Goal: Task Accomplishment & Management: Manage account settings

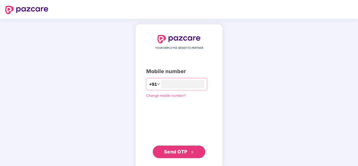
type input "**********"
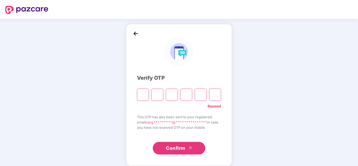
type input "*"
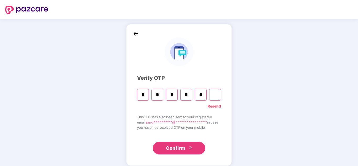
type input "*"
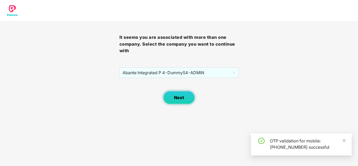
click at [184, 101] on button "Next" at bounding box center [178, 97] width 31 height 13
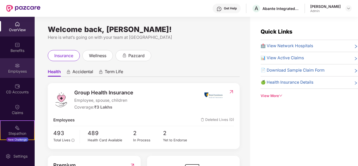
click at [22, 71] on div "Employees" at bounding box center [17, 71] width 35 height 5
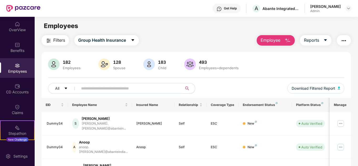
click at [95, 87] on input "text" at bounding box center [128, 88] width 94 height 8
type input "****"
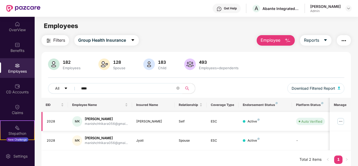
click at [339, 122] on img at bounding box center [340, 121] width 8 height 8
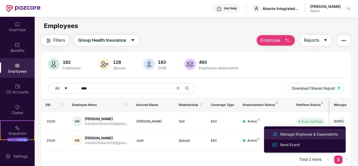
click at [304, 133] on div "Manage Employee & Dependents" at bounding box center [309, 134] width 60 height 6
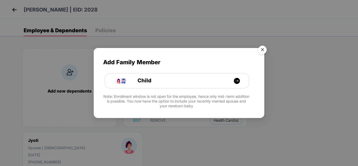
click at [264, 49] on img "Close" at bounding box center [262, 50] width 15 height 15
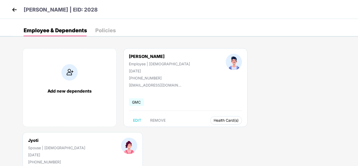
click at [213, 120] on span "Health Card(s)" at bounding box center [225, 120] width 25 height 3
click at [203, 125] on div "Manish Kumar Employee | Male 17 Feb 1988 +919717577172 manishchhikara056@gmail.…" at bounding box center [185, 87] width 124 height 79
click at [210, 123] on button "Health Card(s)" at bounding box center [226, 120] width 32 height 8
click at [226, 131] on img at bounding box center [225, 130] width 5 height 5
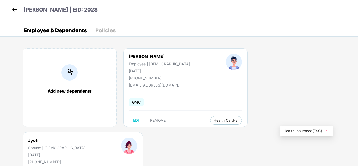
click at [328, 130] on img at bounding box center [326, 130] width 5 height 5
click at [13, 10] on img at bounding box center [14, 10] width 8 height 8
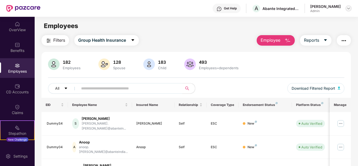
click at [349, 7] on img at bounding box center [348, 8] width 4 height 4
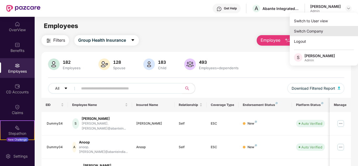
click at [315, 31] on div "Switch Company" at bounding box center [323, 31] width 68 height 10
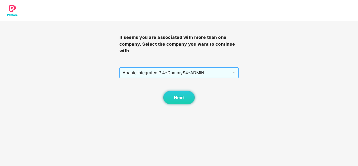
click at [154, 73] on span "Abante Integrated P 4 - DummyS4 - ADMIN" at bounding box center [178, 73] width 113 height 10
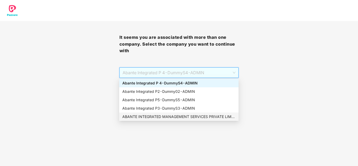
click at [155, 117] on div "ABANTE INTEGRATED MANAGEMENT SERVICES PRIVATE LIMITED - 660 - ADMIN" at bounding box center [178, 117] width 113 height 6
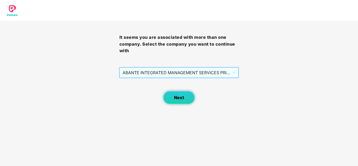
click at [184, 102] on button "Next" at bounding box center [178, 97] width 31 height 13
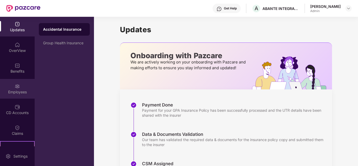
click at [15, 84] on img at bounding box center [17, 86] width 5 height 5
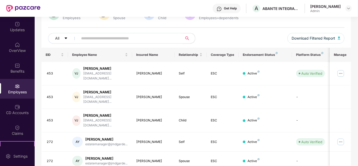
scroll to position [52, 0]
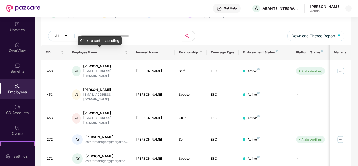
click at [99, 35] on input "text" at bounding box center [128, 36] width 94 height 8
type input "***"
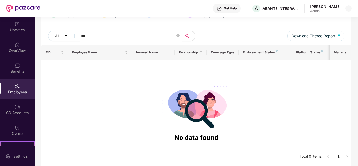
scroll to position [0, 0]
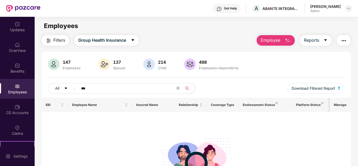
click at [347, 7] on img at bounding box center [348, 8] width 4 height 4
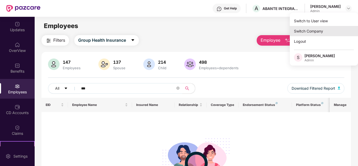
click at [307, 30] on div "Switch Company" at bounding box center [323, 31] width 68 height 10
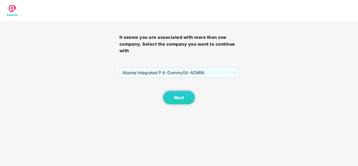
click at [181, 67] on div "It seems you are associated with more than one company. Select the company you …" at bounding box center [178, 62] width 119 height 83
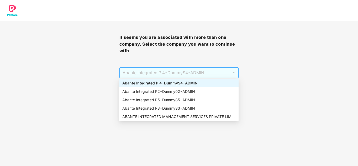
click at [178, 73] on span "Abante Integrated P 4 - DummyS4 - ADMIN" at bounding box center [178, 73] width 113 height 10
click at [164, 83] on div "Abante Integrated P 4 - DummyS4 - ADMIN" at bounding box center [178, 83] width 113 height 6
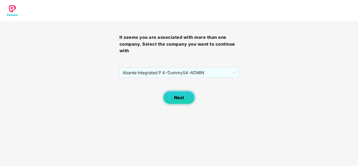
click at [173, 98] on button "Next" at bounding box center [178, 97] width 31 height 13
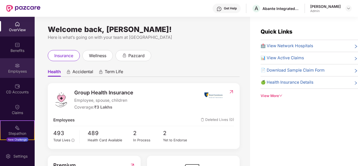
click at [15, 66] on img at bounding box center [17, 65] width 5 height 5
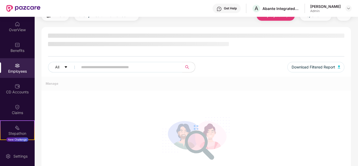
scroll to position [52, 0]
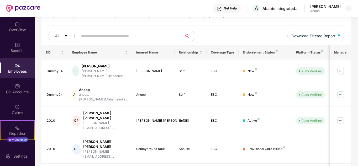
click at [96, 37] on input "text" at bounding box center [128, 36] width 94 height 8
type input "***"
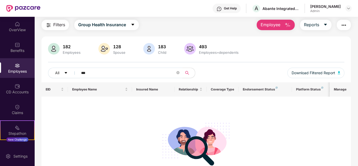
scroll to position [0, 0]
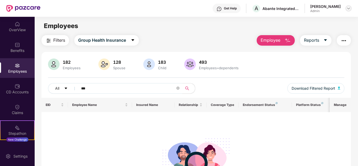
click at [349, 8] on img at bounding box center [348, 8] width 4 height 4
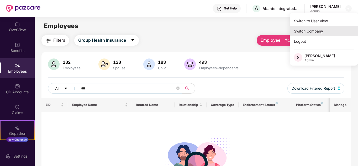
click at [314, 32] on div "Switch Company" at bounding box center [323, 31] width 68 height 10
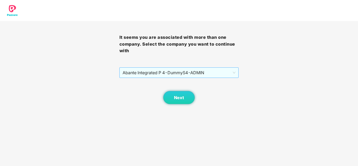
click at [180, 72] on span "Abante Integrated P 4 - DummyS4 - ADMIN" at bounding box center [178, 73] width 113 height 10
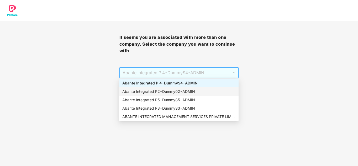
click at [163, 90] on div "Abante Integrated P2 - Dummy02 - ADMIN" at bounding box center [178, 92] width 113 height 6
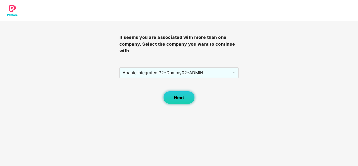
click at [167, 97] on button "Next" at bounding box center [178, 97] width 31 height 13
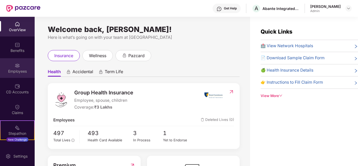
click at [10, 64] on div "Employees" at bounding box center [17, 68] width 35 height 20
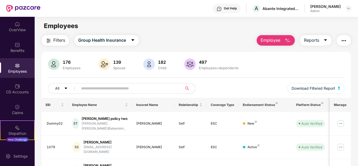
click at [99, 92] on input "text" at bounding box center [128, 88] width 94 height 8
type input "***"
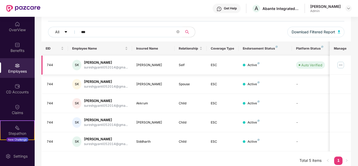
scroll to position [61, 0]
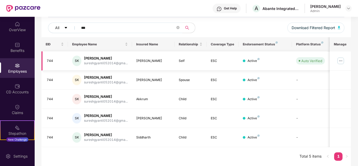
click at [343, 60] on img at bounding box center [340, 61] width 8 height 8
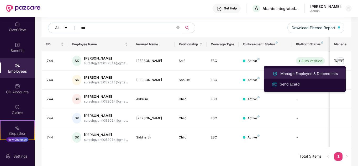
click at [323, 72] on div "Manage Employee & Dependents" at bounding box center [309, 74] width 60 height 6
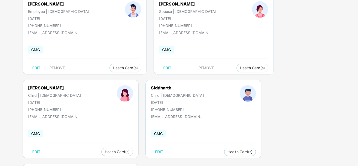
scroll to position [26, 0]
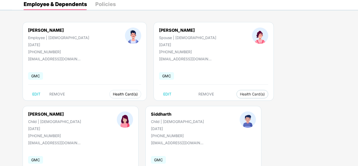
click at [113, 93] on span "Health Card(s)" at bounding box center [125, 94] width 25 height 3
click at [126, 105] on img at bounding box center [124, 104] width 5 height 5
click at [240, 95] on span "Health Card(s)" at bounding box center [252, 94] width 25 height 3
click at [226, 105] on img at bounding box center [225, 104] width 5 height 5
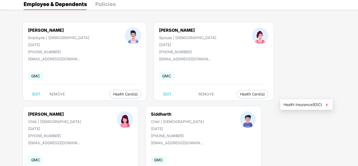
click at [327, 106] on img at bounding box center [326, 104] width 5 height 5
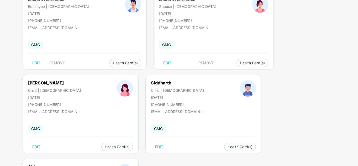
scroll to position [58, 0]
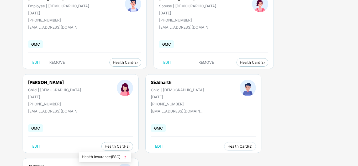
click at [227, 146] on span "Health Card(s)" at bounding box center [239, 146] width 25 height 3
click at [126, 157] on img at bounding box center [124, 156] width 5 height 5
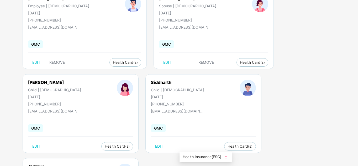
click at [227, 157] on img at bounding box center [225, 156] width 5 height 5
